Goal: Transaction & Acquisition: Purchase product/service

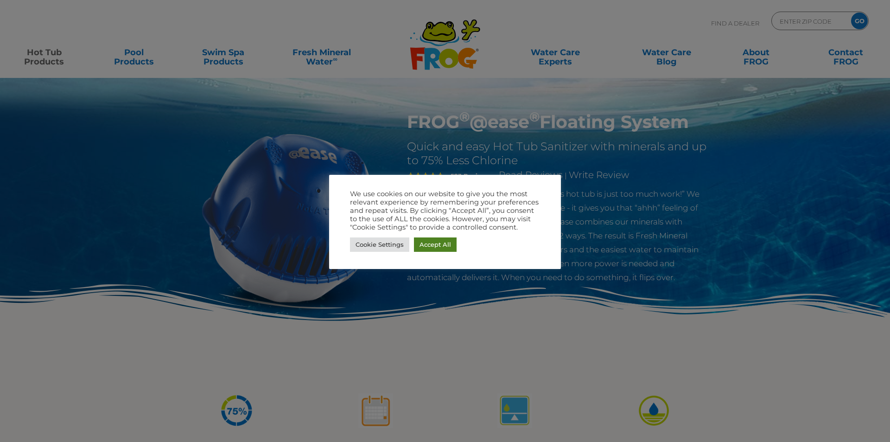
click at [438, 247] on link "Accept All" at bounding box center [435, 244] width 43 height 14
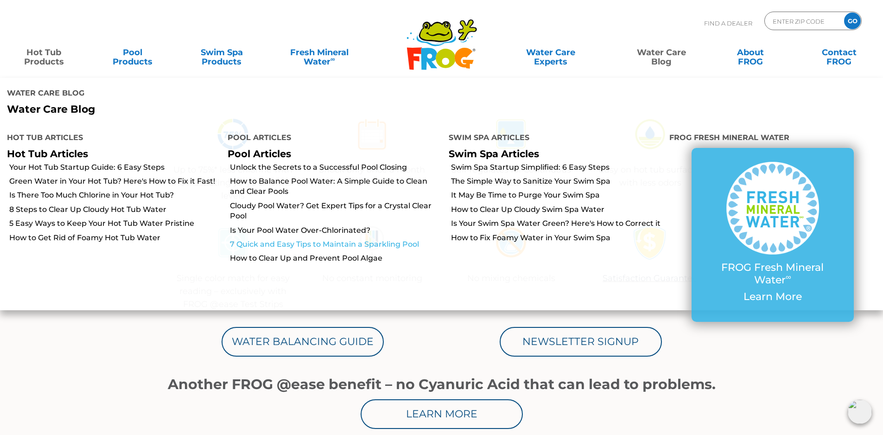
scroll to position [278, 0]
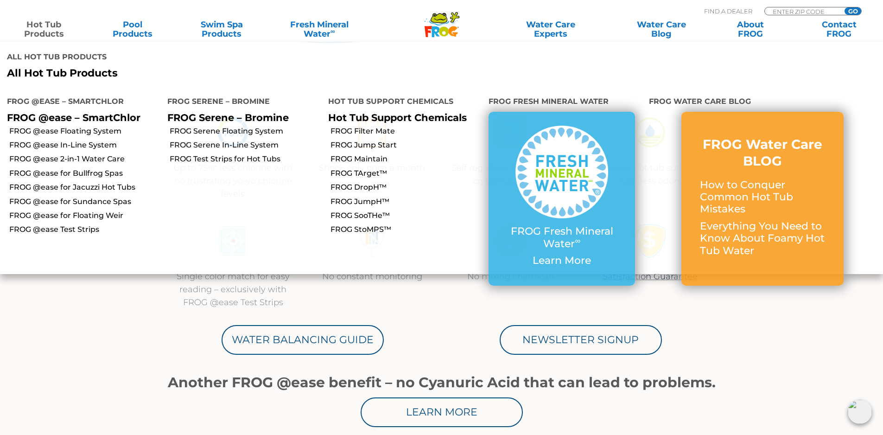
click at [39, 33] on link "Hot Tub Products" at bounding box center [43, 29] width 69 height 19
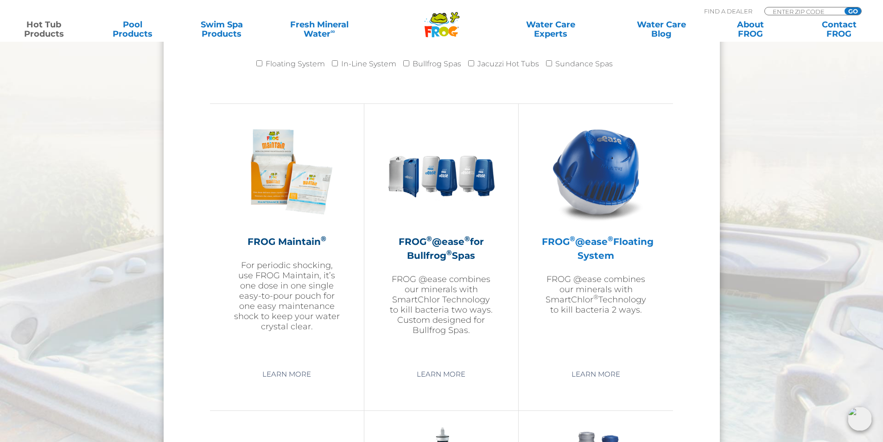
scroll to position [1205, 0]
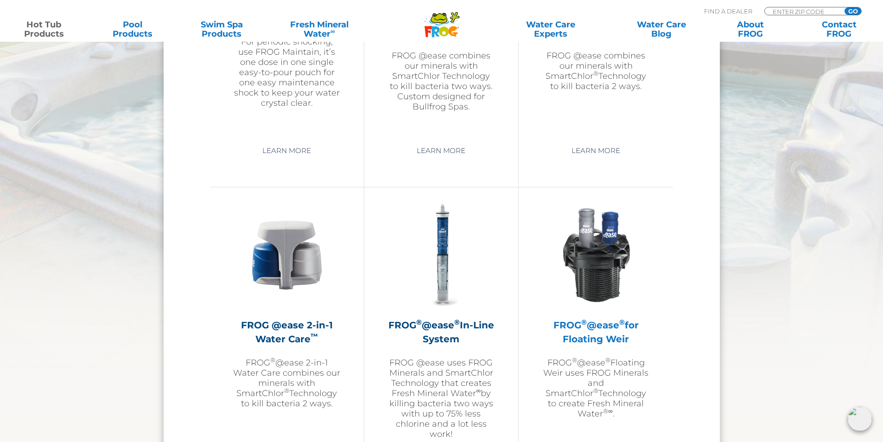
click at [641, 263] on img at bounding box center [595, 254] width 107 height 107
